Goal: Transaction & Acquisition: Obtain resource

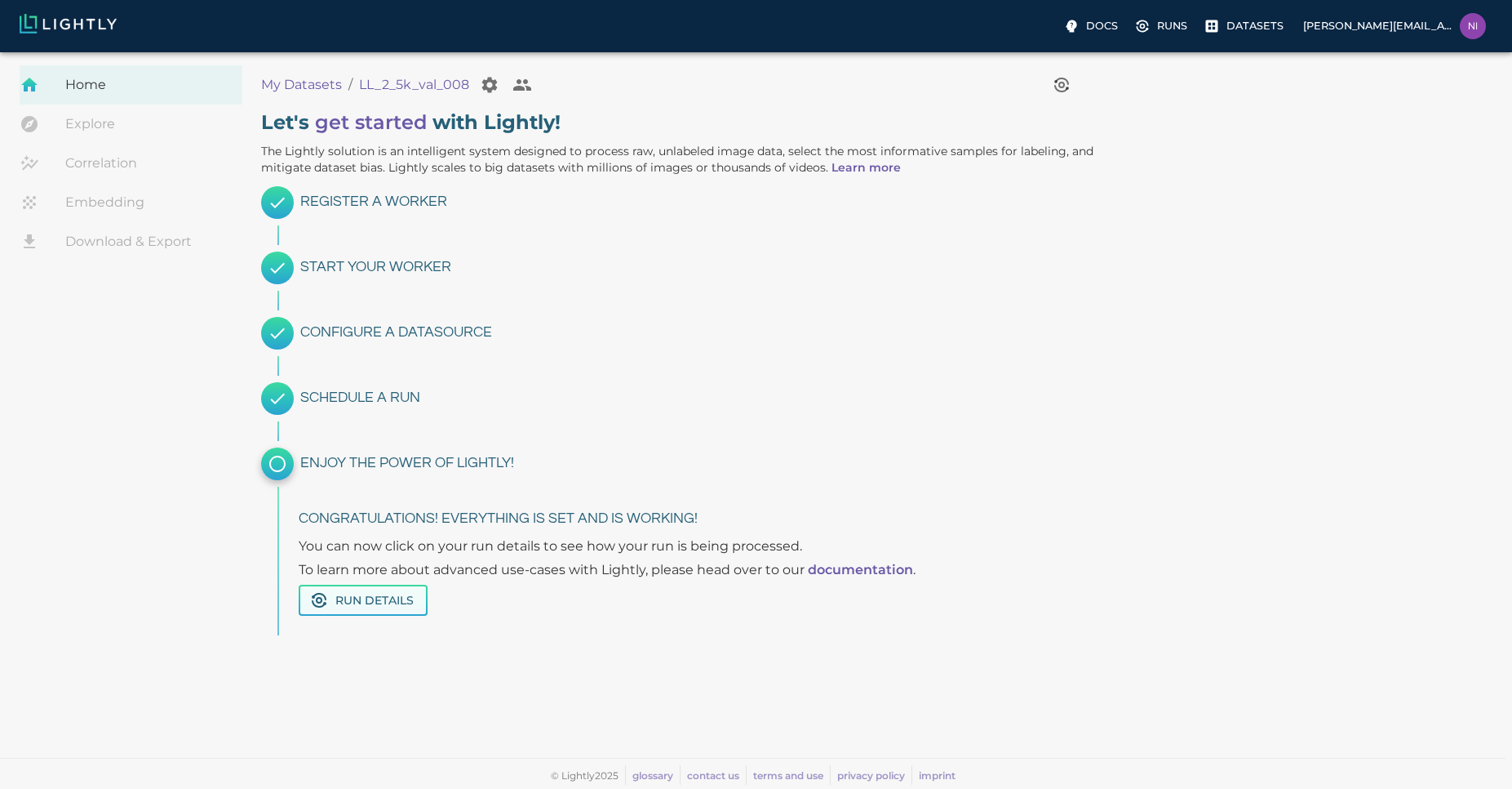
click at [390, 599] on button "Run Details" at bounding box center [363, 600] width 129 height 32
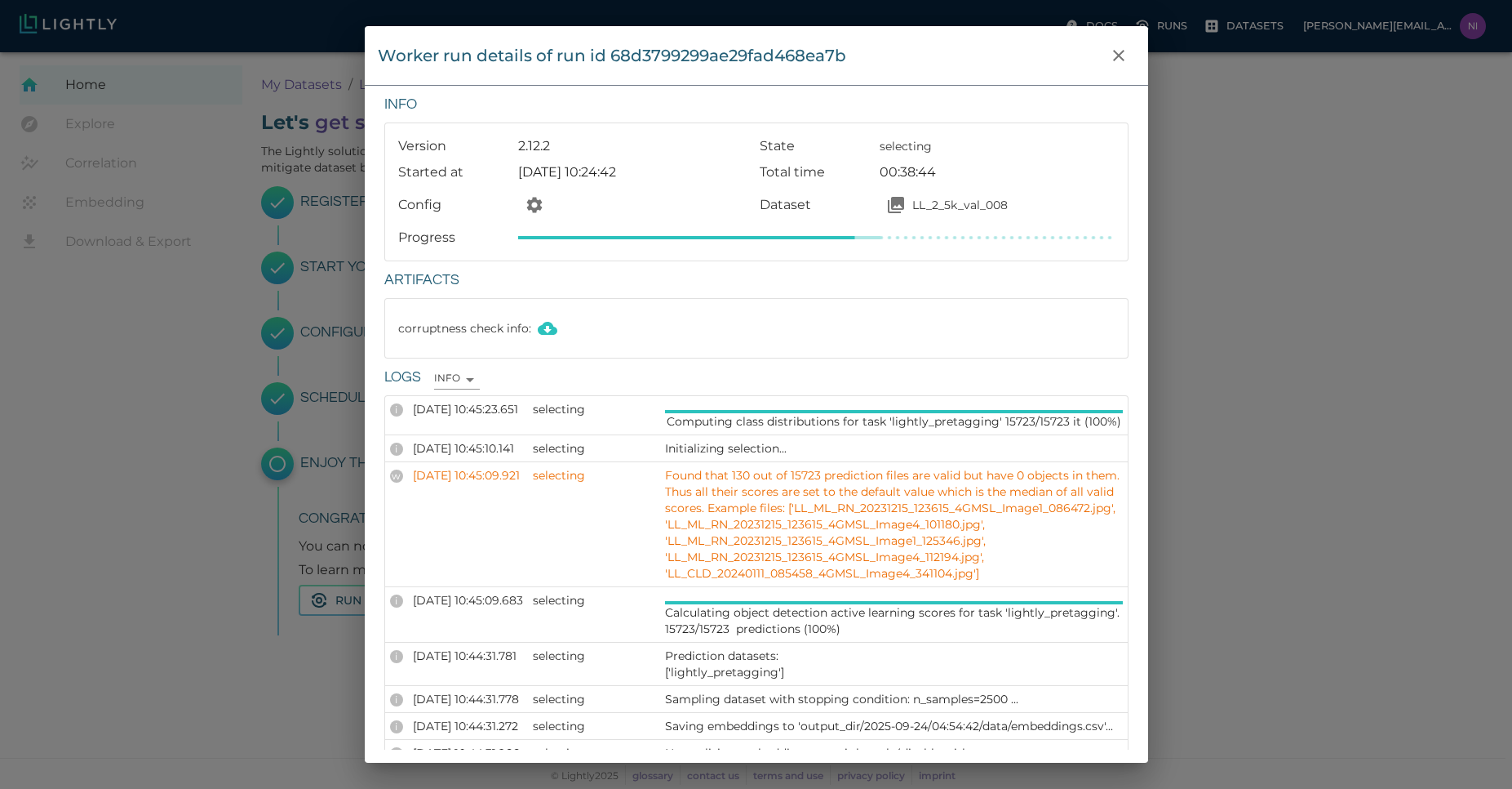
click at [1269, 475] on div "Worker run details of run id 68d3799299ae29fad468ea7b Info Version 2.12.2 State…" at bounding box center [756, 394] width 1512 height 789
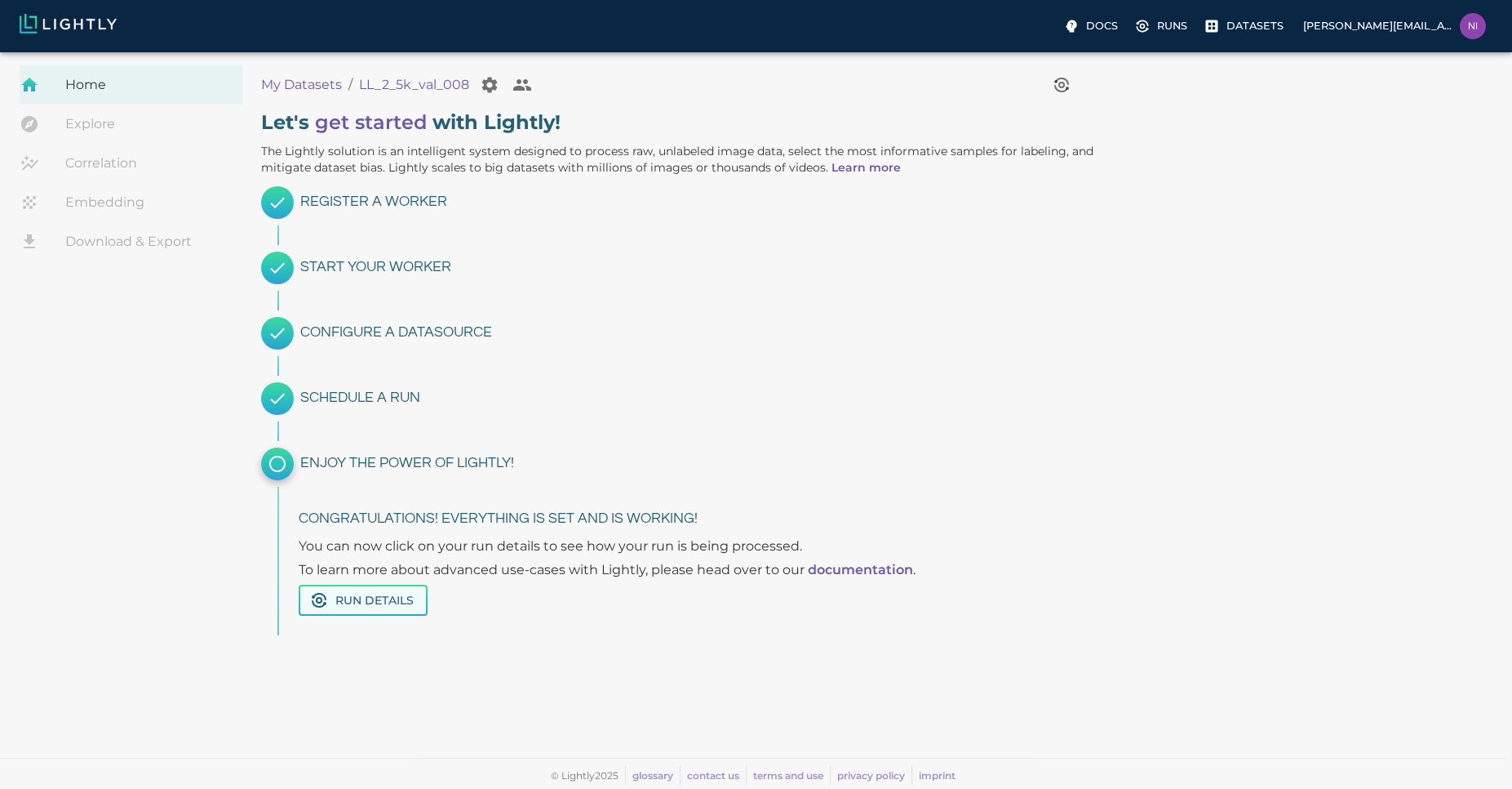
click at [393, 595] on button "Run Details" at bounding box center [363, 600] width 129 height 32
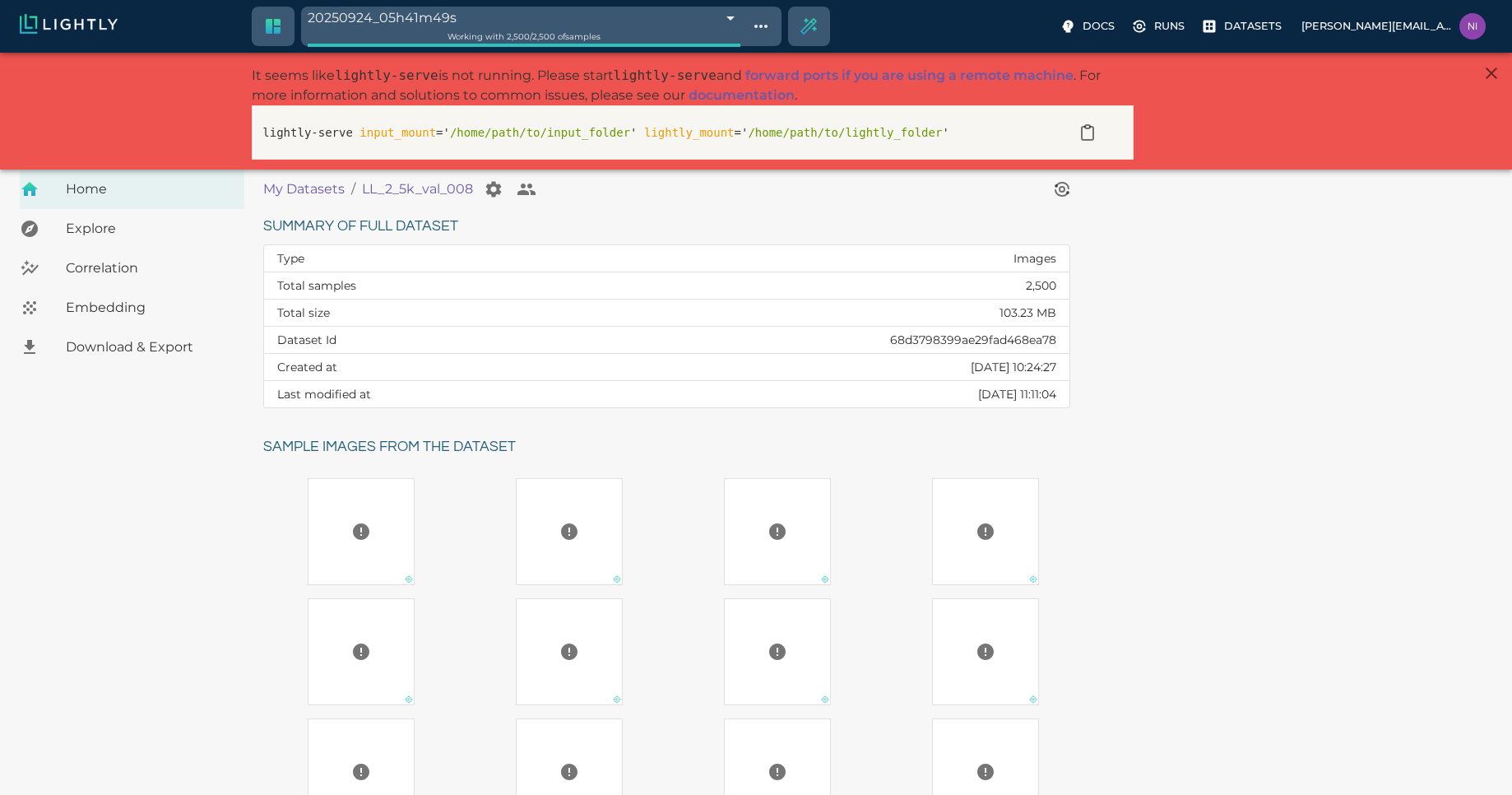
click at [143, 344] on span "Download & Export" at bounding box center [148, 347] width 165 height 20
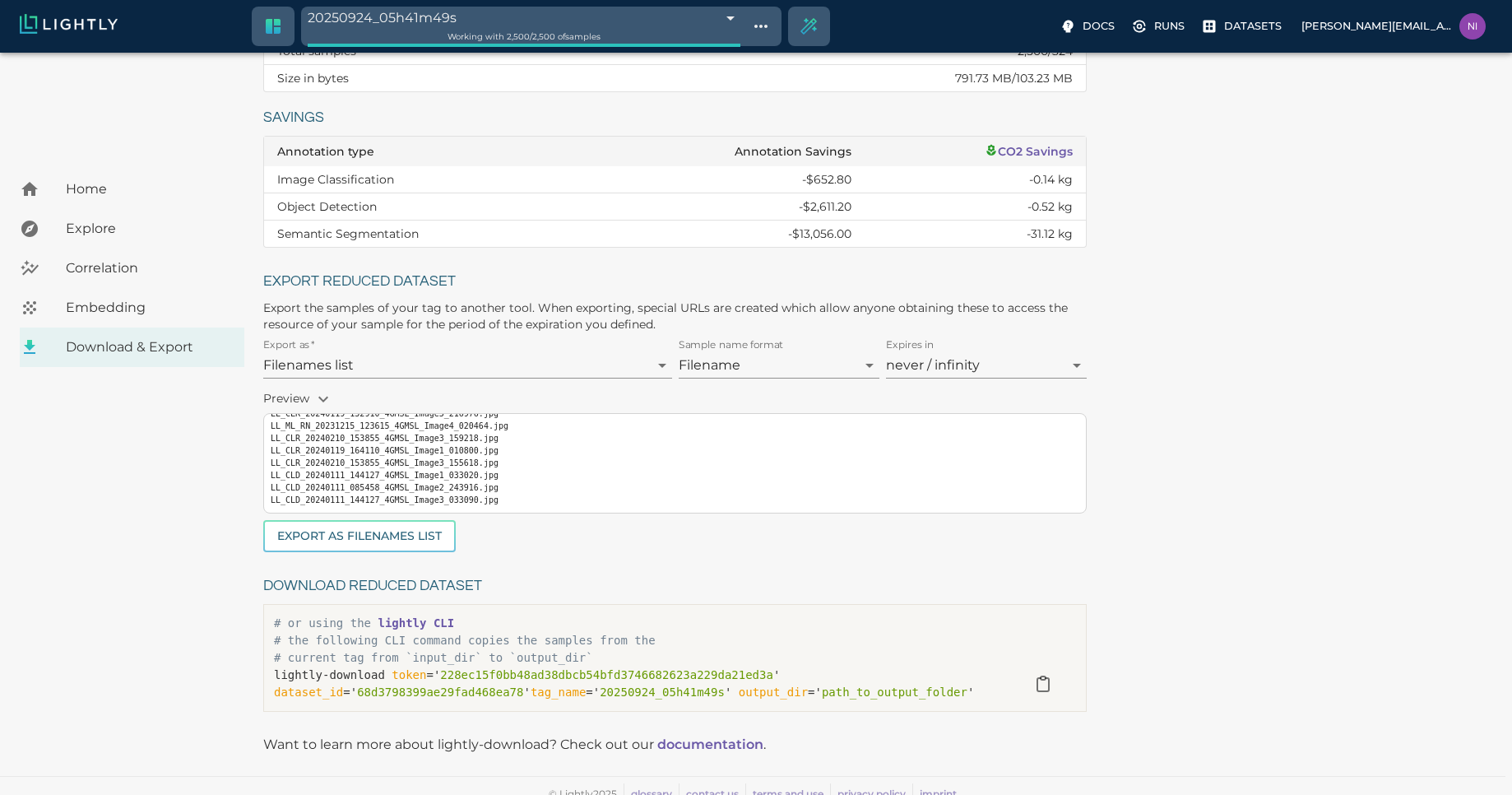
scroll to position [260, 0]
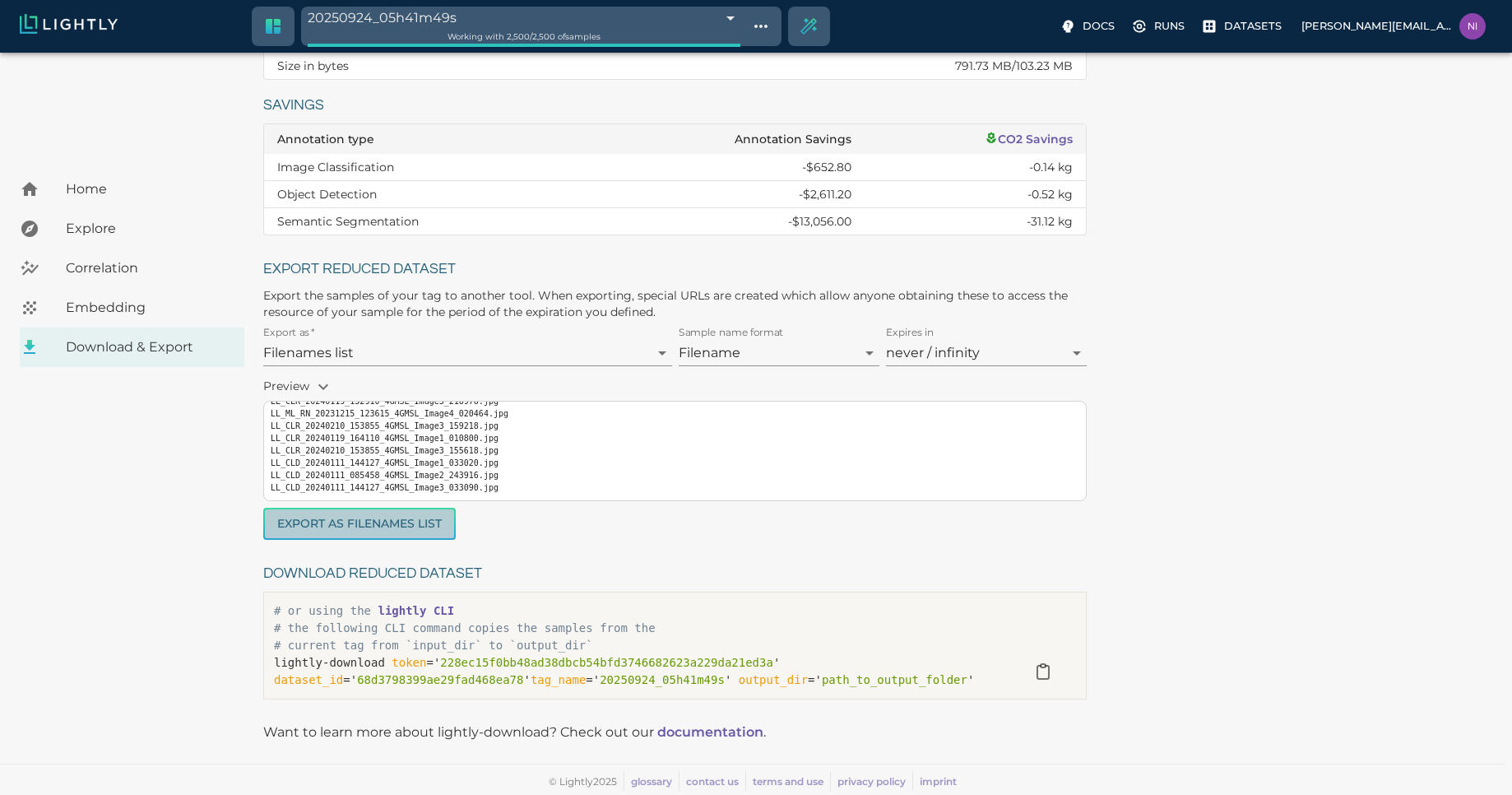
click at [375, 523] on button "Export as Filenames list" at bounding box center [359, 524] width 193 height 32
click at [1229, 343] on div "LL_2_5k_val_008 : 20250924_05h41m49s Reduction Total samples 2,500 / 324 Size i…" at bounding box center [881, 331] width 1235 height 754
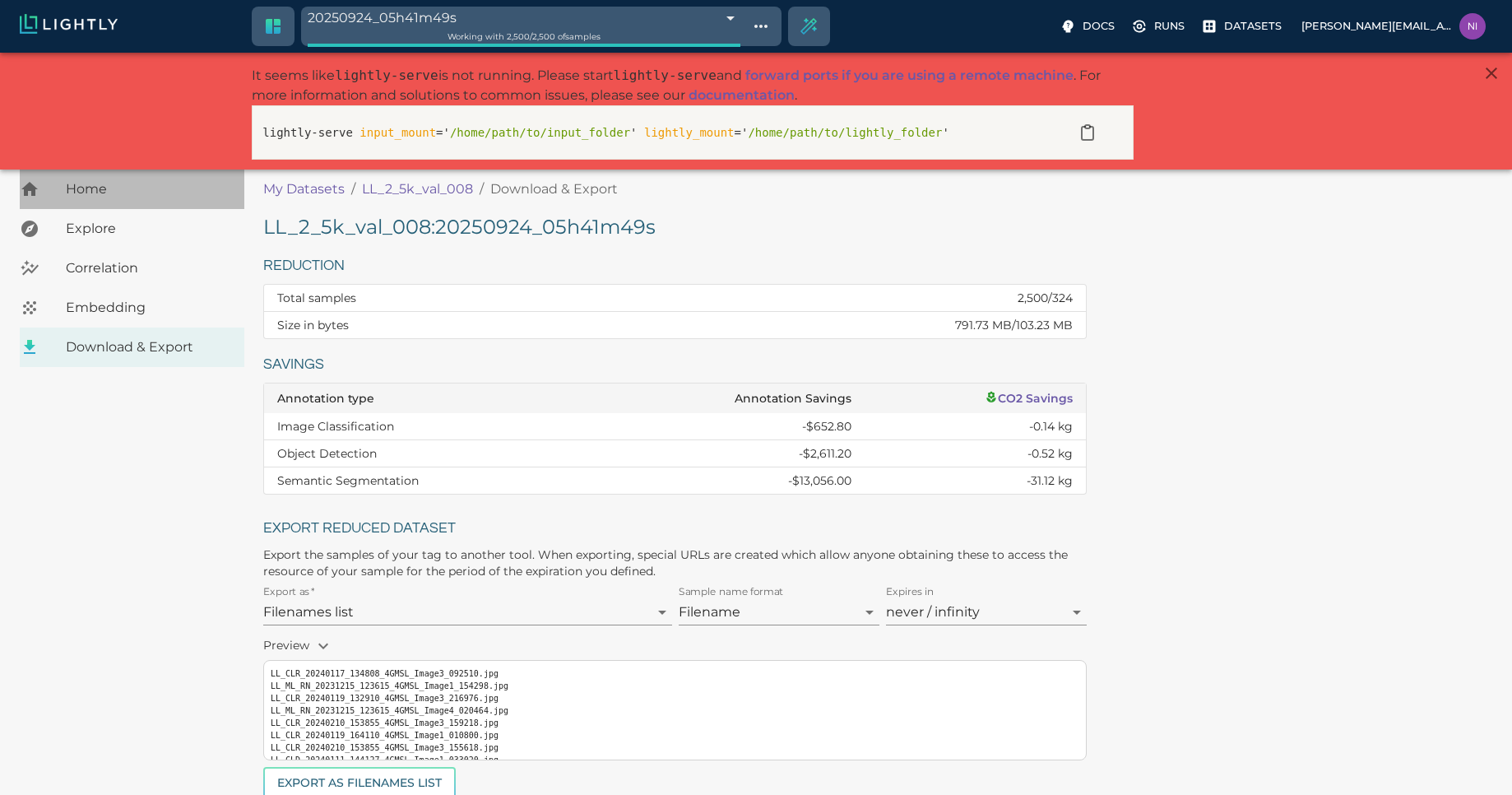
click at [76, 191] on span "Home" at bounding box center [148, 189] width 165 height 20
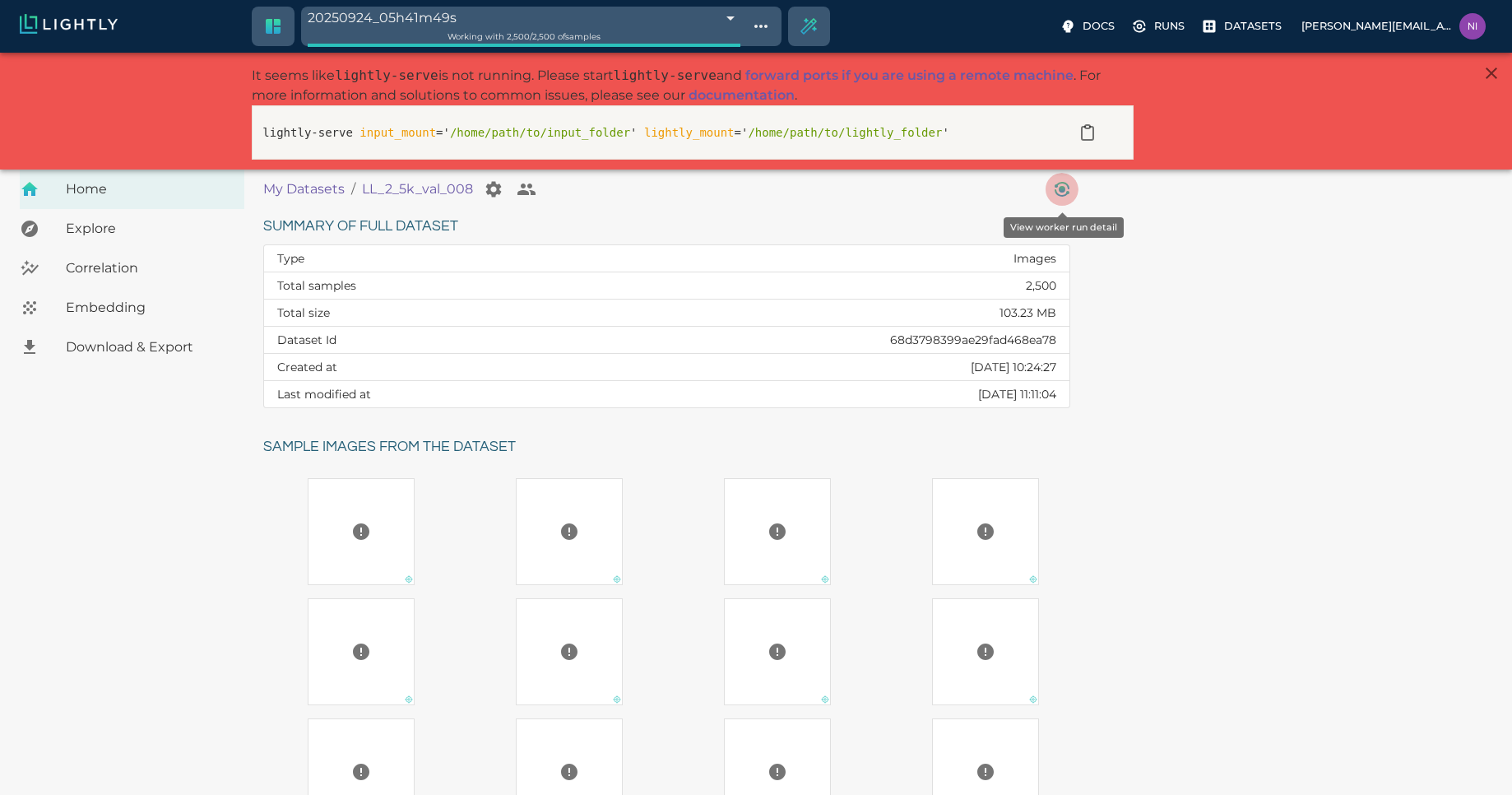
click at [1061, 190] on icon "View worker run detail" at bounding box center [1062, 188] width 6 height 6
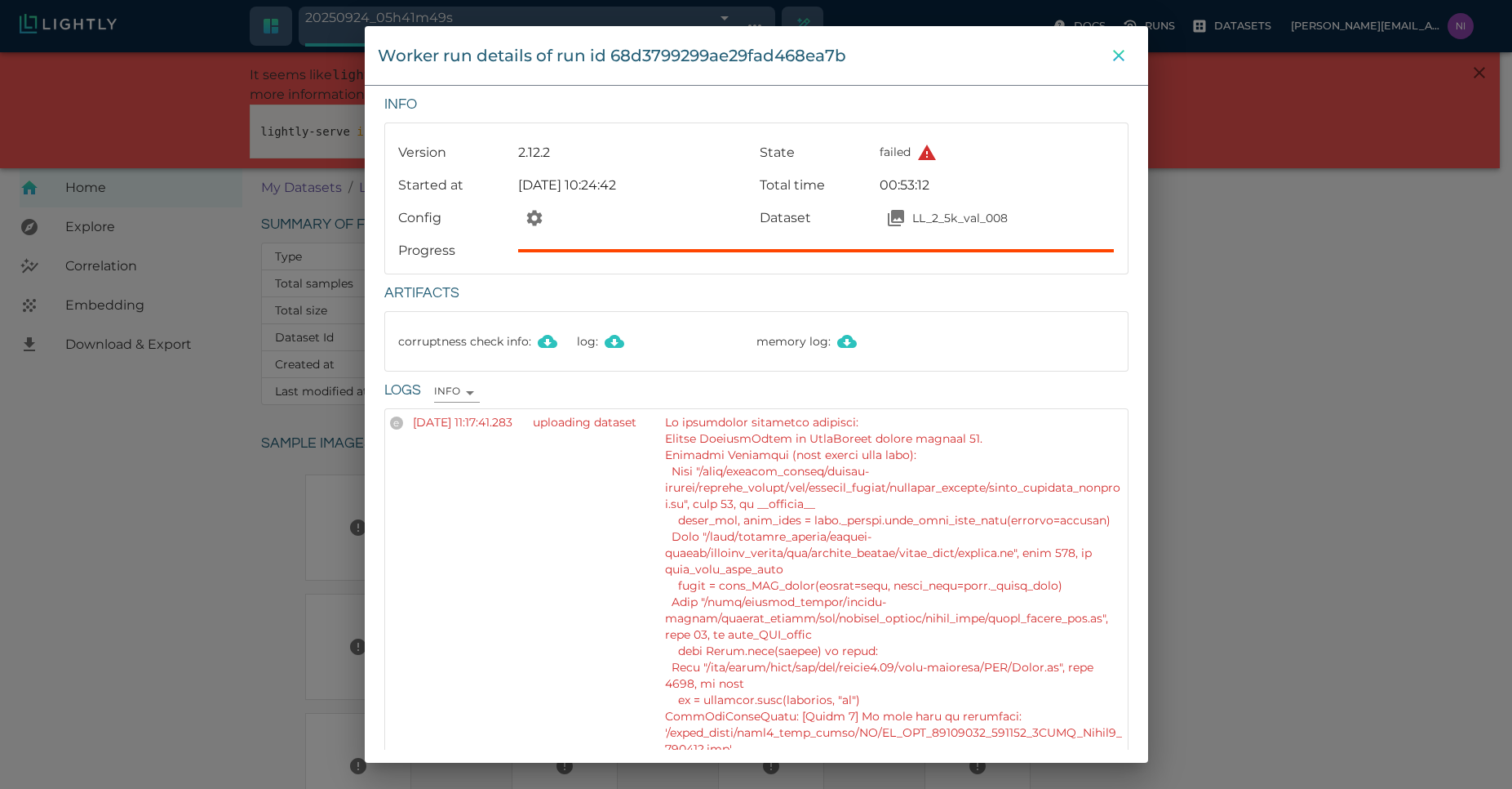
click at [1121, 63] on icon "close" at bounding box center [1119, 55] width 20 height 20
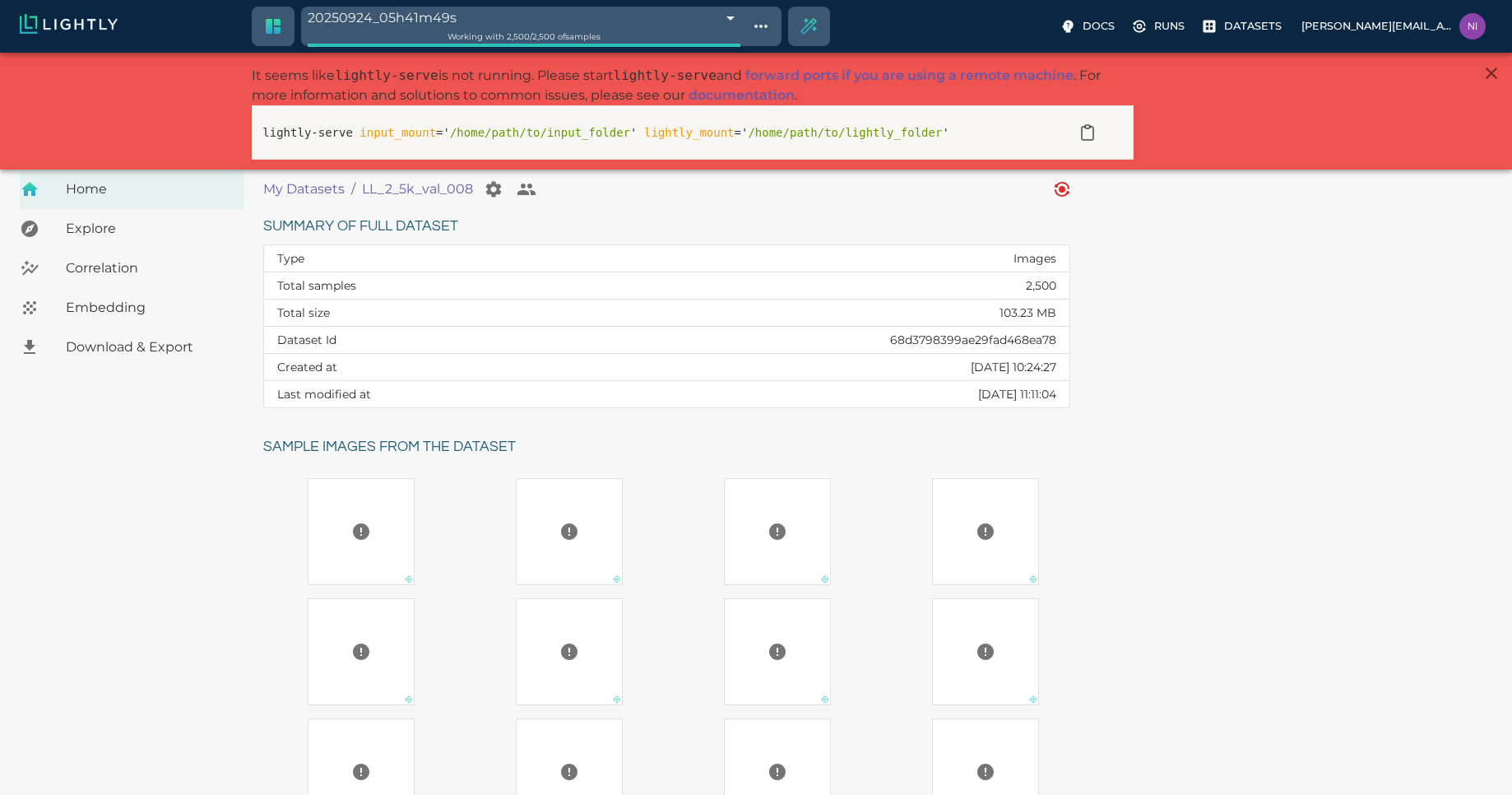
click at [1204, 533] on div "Summary of full dataset Type Images Total samples 2,500 Total size 103.23 MB Da…" at bounding box center [874, 619] width 1249 height 835
click at [1185, 442] on div "Summary of full dataset Type Images Total samples 2,500 Total size 103.23 MB Da…" at bounding box center [874, 619] width 1249 height 835
click at [1350, 391] on div "Summary of full dataset Type Images Total samples 2,500 Total size 103.23 MB Da…" at bounding box center [874, 619] width 1249 height 835
click at [1268, 11] on div "20250924_05h41m49s 68d3849dea8a251b73ea9372 Working with 2,500 / 2,500 of sampl…" at bounding box center [756, 26] width 1512 height 53
click at [1273, 23] on p "Datasets" at bounding box center [1253, 26] width 58 height 16
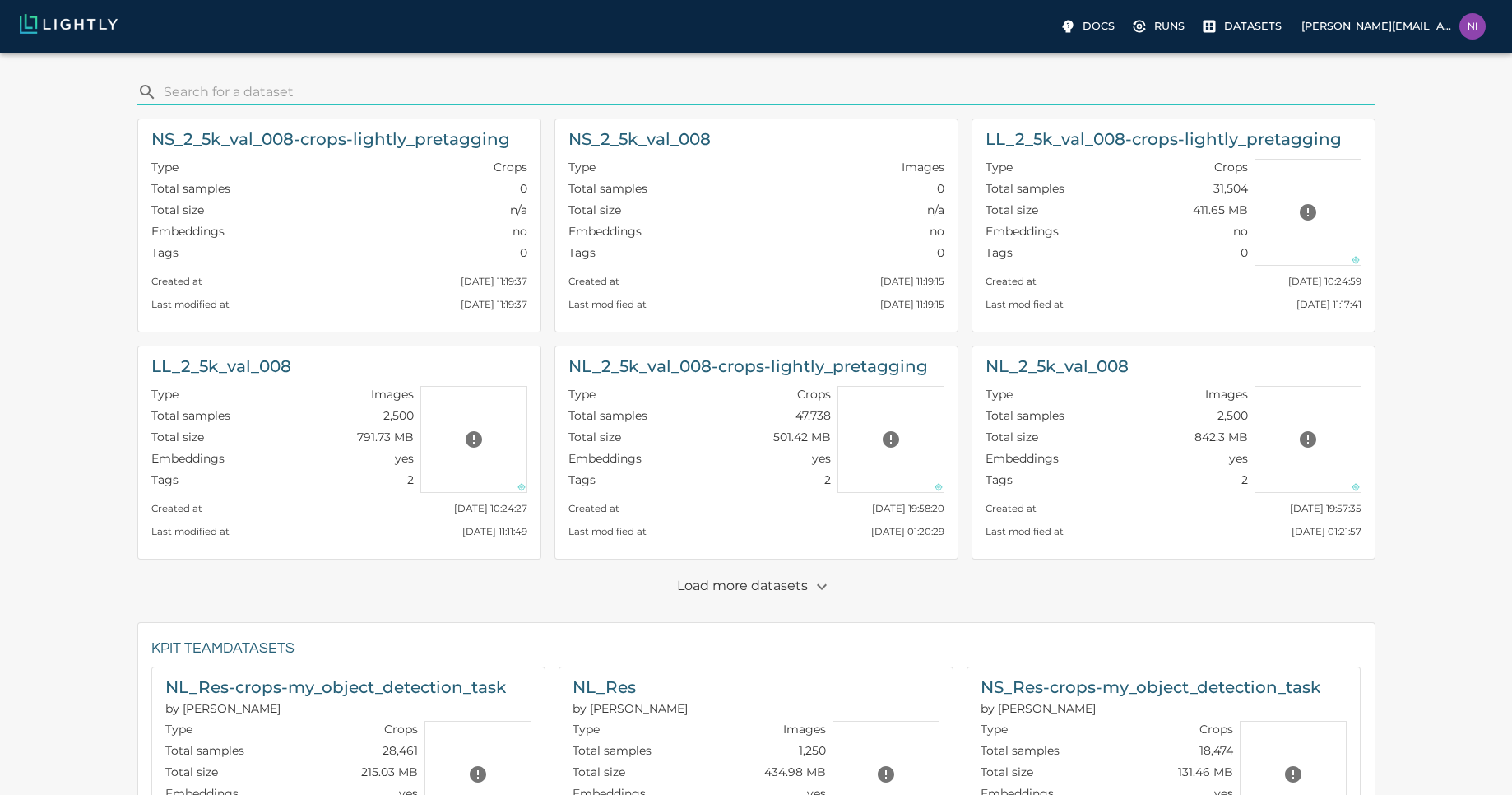
click at [1464, 298] on div "​ NS_2_5k_val_008-crops-lightly_pretagging Type Crops Total samples 0 Total siz…" at bounding box center [756, 654] width 1486 height 1177
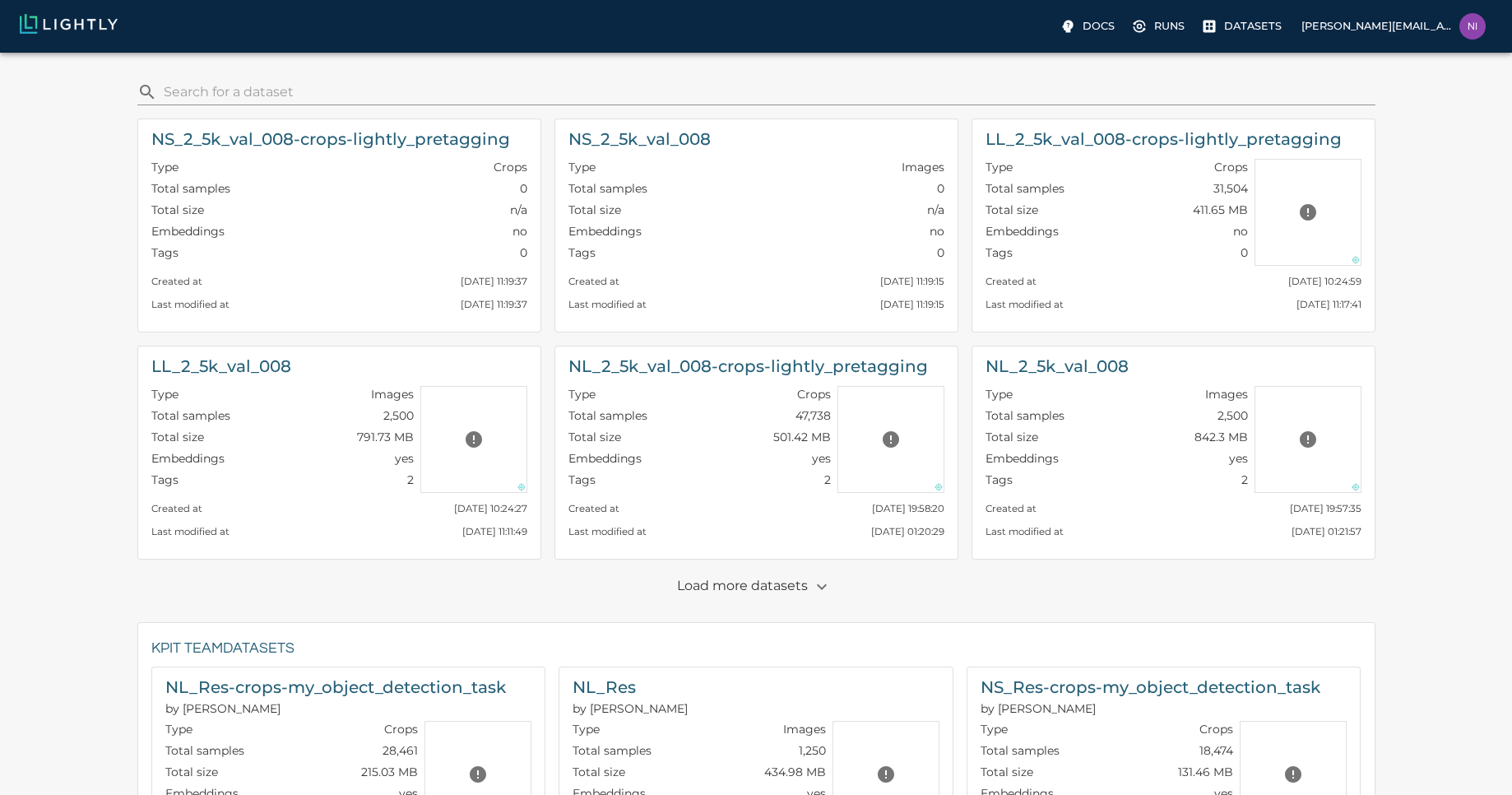
click at [1438, 309] on div "​ NS_2_5k_val_008-crops-lightly_pretagging Type Crops Total samples 0 Total siz…" at bounding box center [756, 654] width 1486 height 1177
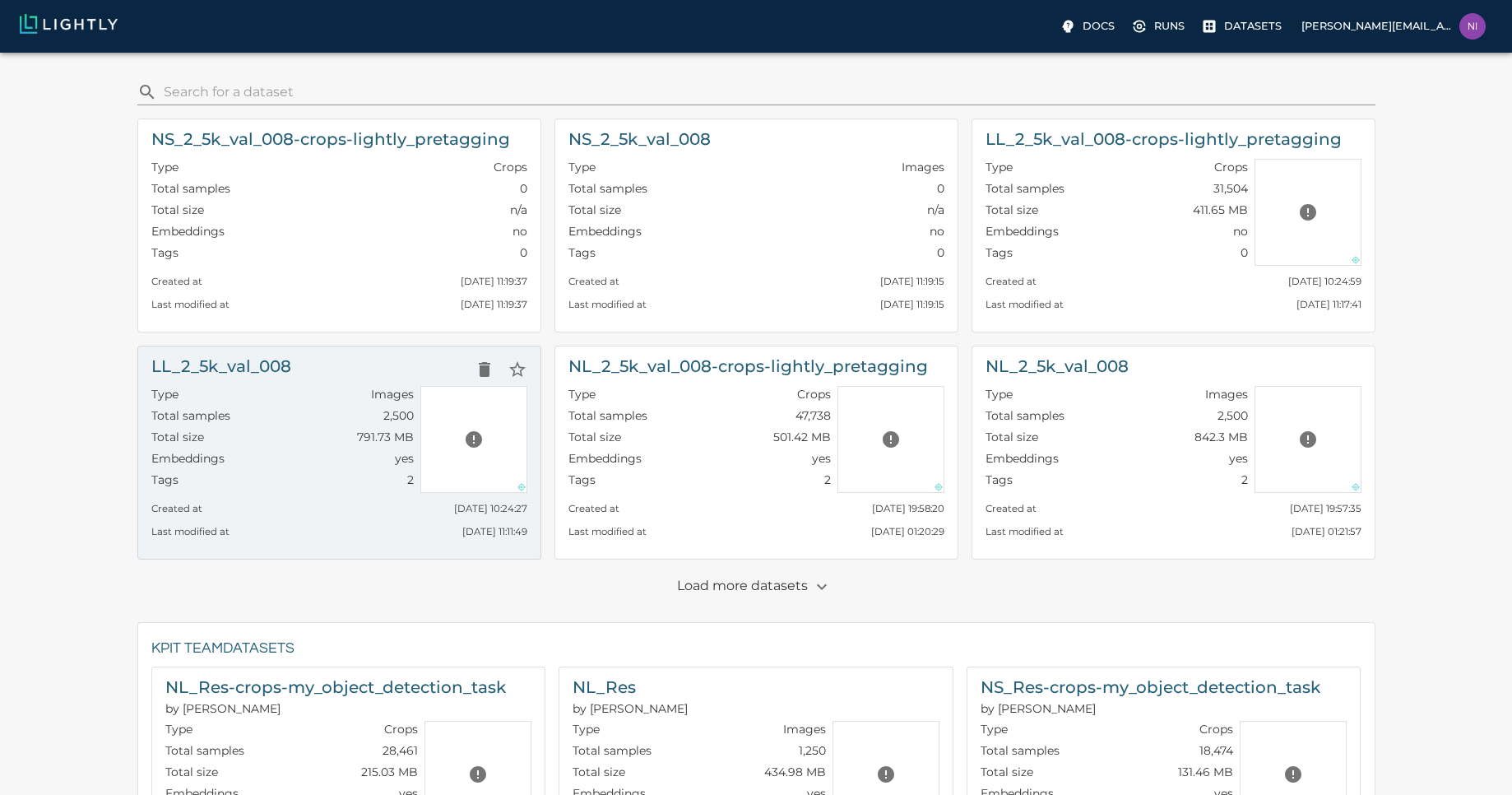
click at [301, 377] on div "LL_2_5k_val_008" at bounding box center [339, 369] width 375 height 33
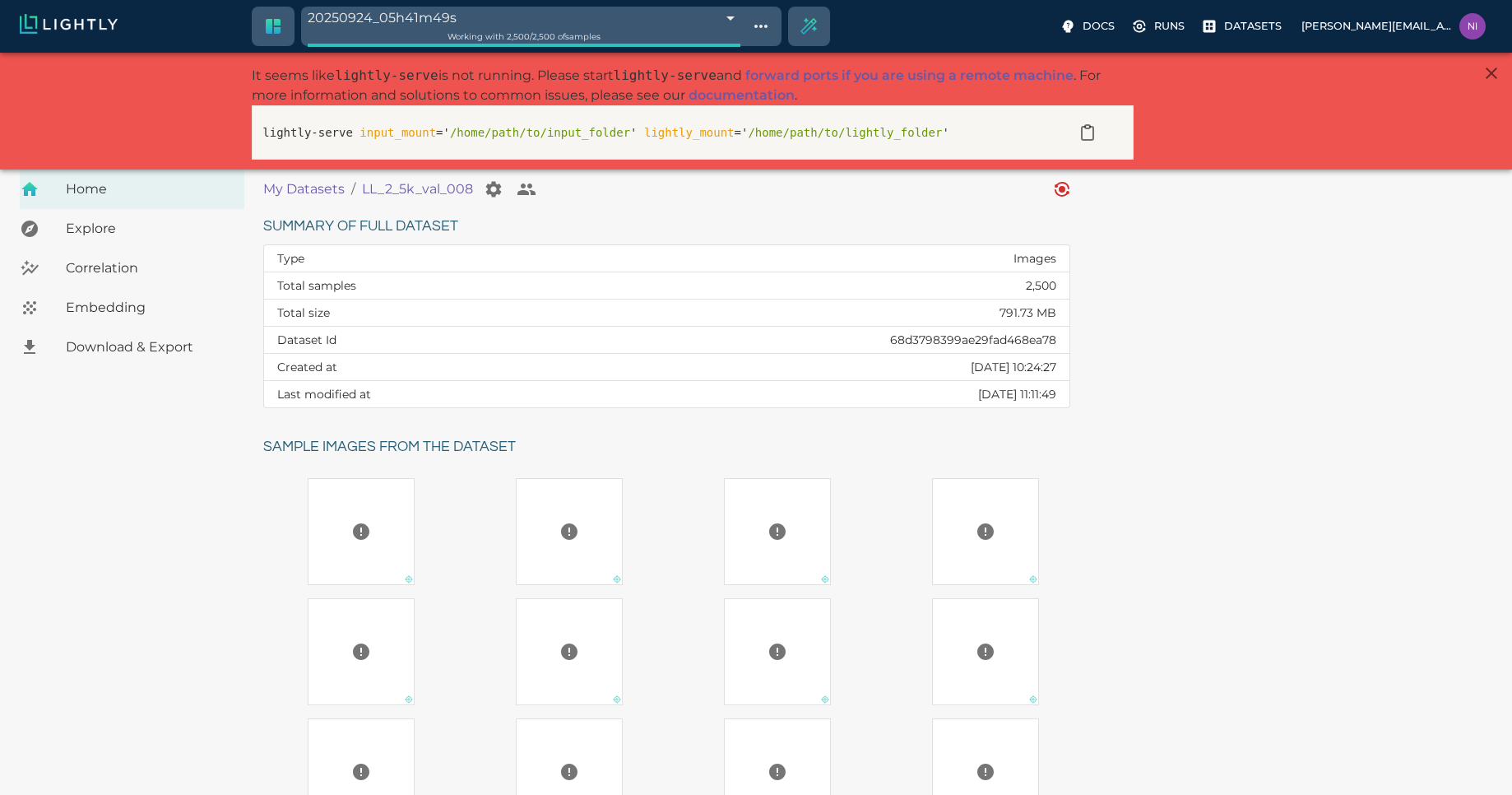
click at [1135, 513] on div "Summary of full dataset Type Images Total samples 2,500 Total size 791.73 MB Da…" at bounding box center [874, 619] width 1249 height 835
click at [1260, 21] on p "Datasets" at bounding box center [1253, 26] width 58 height 16
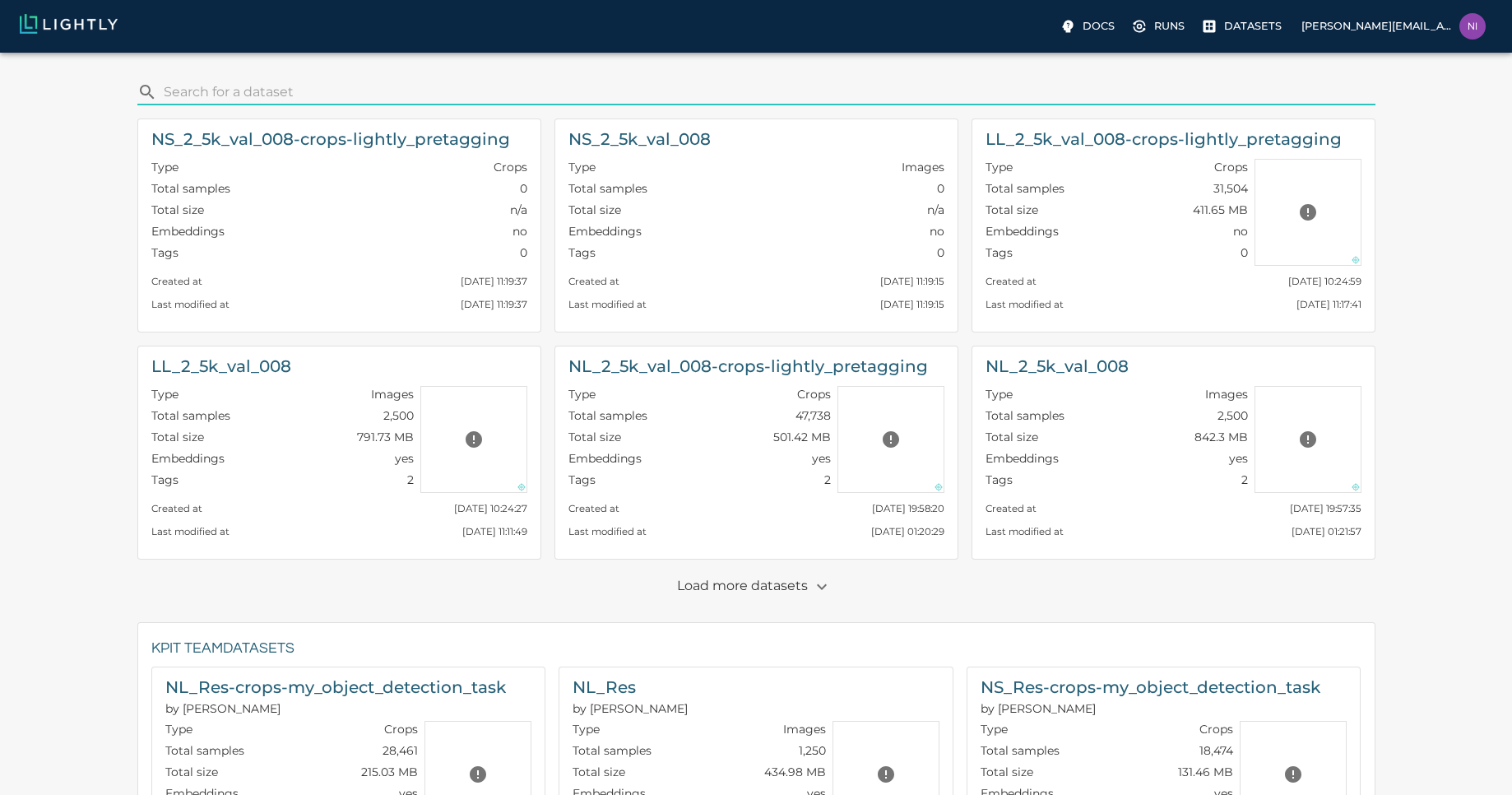
click at [1448, 265] on div "​ NS_2_5k_val_008-crops-lightly_pretagging Type Crops Total samples 0 Total siz…" at bounding box center [756, 654] width 1486 height 1177
